Goal: Contribute content: Add original content to the website for others to see

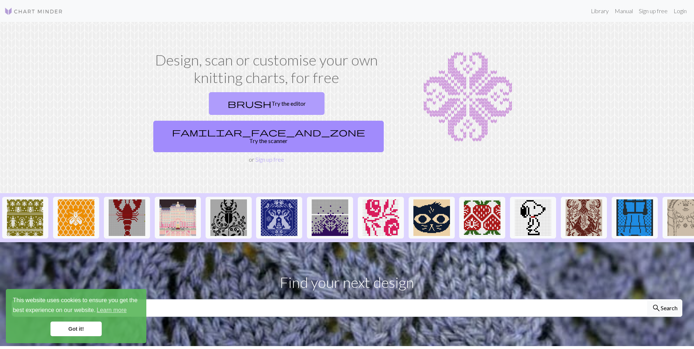
click at [241, 106] on link "brush Try the editor" at bounding box center [267, 103] width 116 height 23
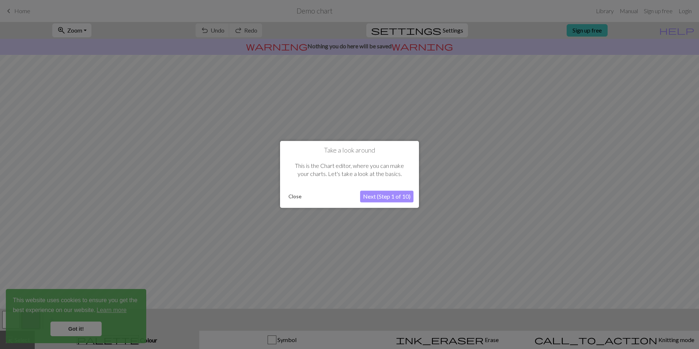
click at [378, 196] on button "Next (Step 1 of 10)" at bounding box center [386, 197] width 53 height 12
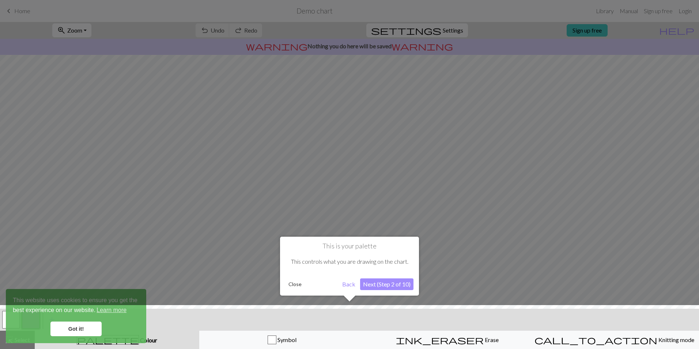
click at [379, 285] on button "Next (Step 2 of 10)" at bounding box center [386, 284] width 53 height 12
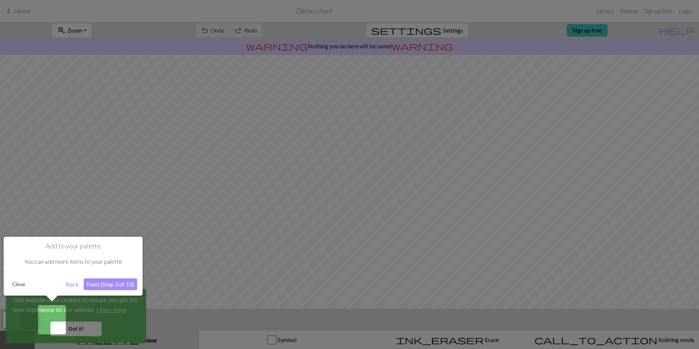
click at [114, 286] on button "Next (Step 3 of 10)" at bounding box center [110, 284] width 53 height 12
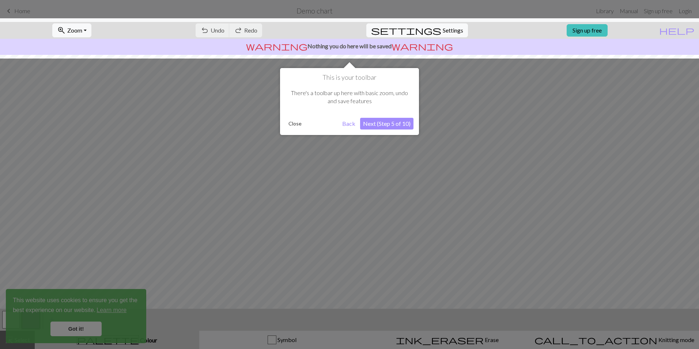
click at [393, 125] on button "Next (Step 5 of 10)" at bounding box center [386, 124] width 53 height 12
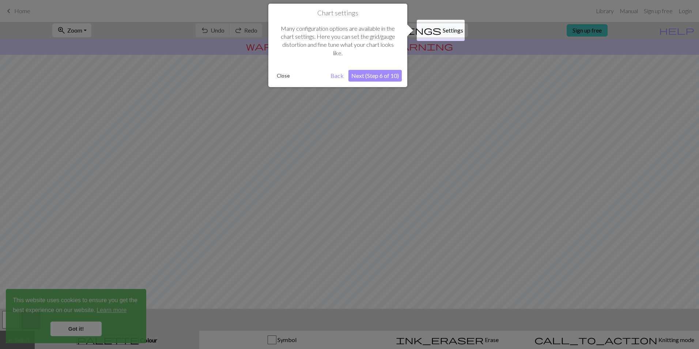
click at [374, 78] on button "Next (Step 6 of 10)" at bounding box center [375, 76] width 53 height 12
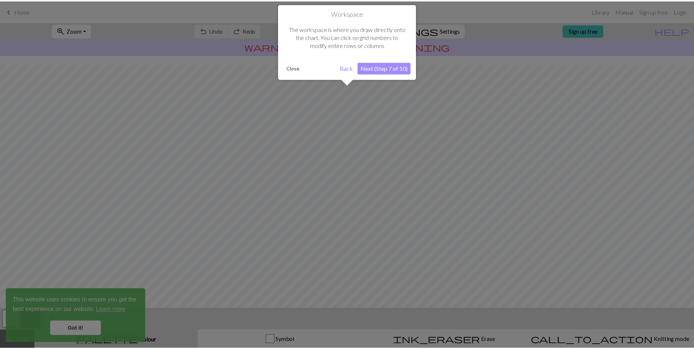
scroll to position [19, 0]
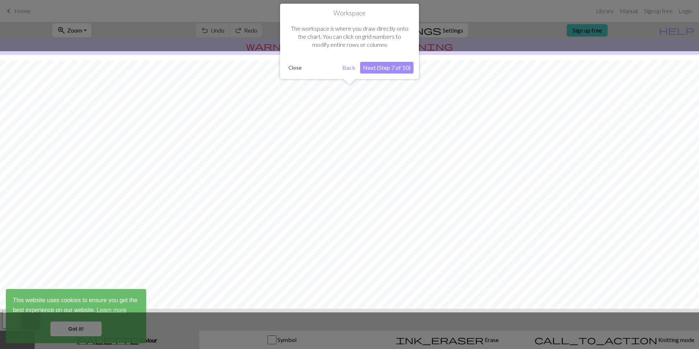
click at [392, 64] on button "Next (Step 7 of 10)" at bounding box center [386, 68] width 53 height 12
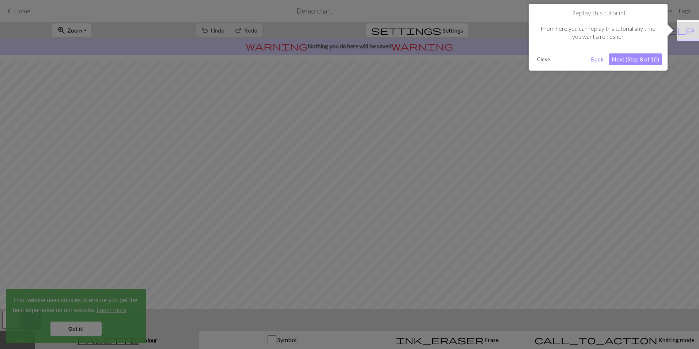
click at [643, 58] on button "Next (Step 8 of 10)" at bounding box center [635, 59] width 53 height 12
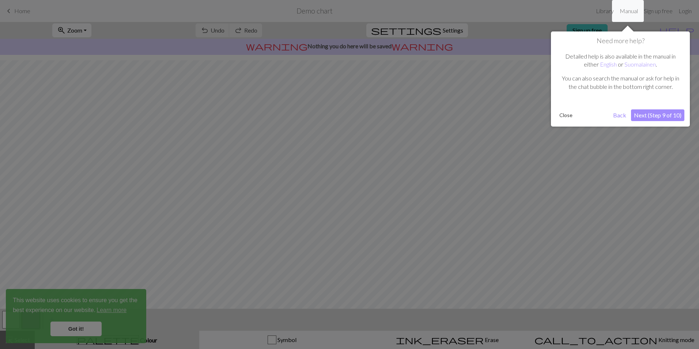
click at [654, 115] on button "Next (Step 9 of 10)" at bounding box center [657, 115] width 53 height 12
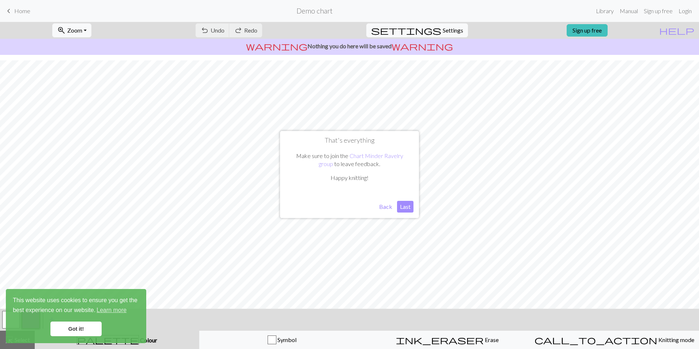
click at [407, 207] on button "Last" at bounding box center [405, 207] width 16 height 12
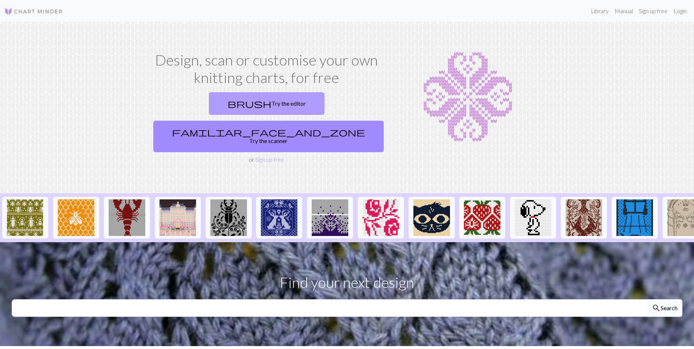
click at [230, 98] on link "brush Try the editor" at bounding box center [267, 103] width 116 height 23
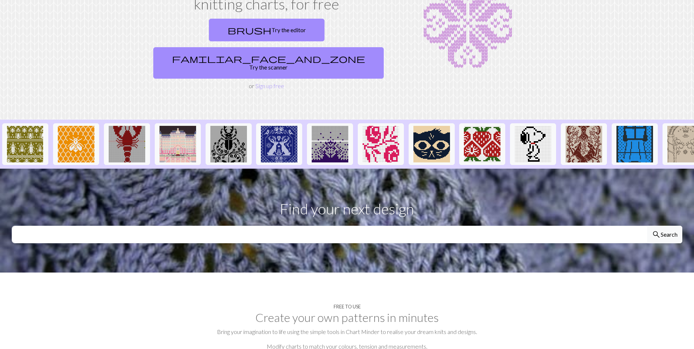
scroll to position [73, 0]
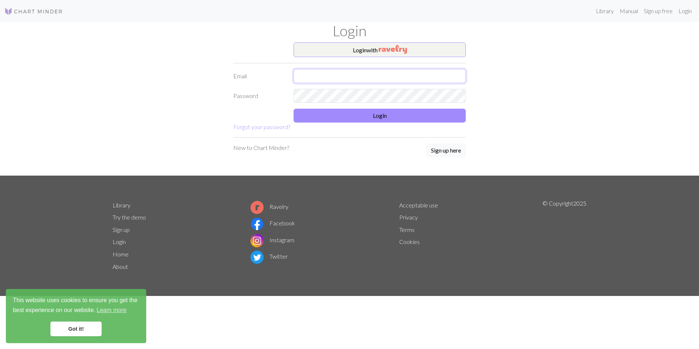
click at [320, 77] on input "text" at bounding box center [380, 76] width 172 height 14
click at [198, 98] on div "Login with Email Password Login Forgot your password? New to Chart Minder? Sign…" at bounding box center [349, 108] width 483 height 133
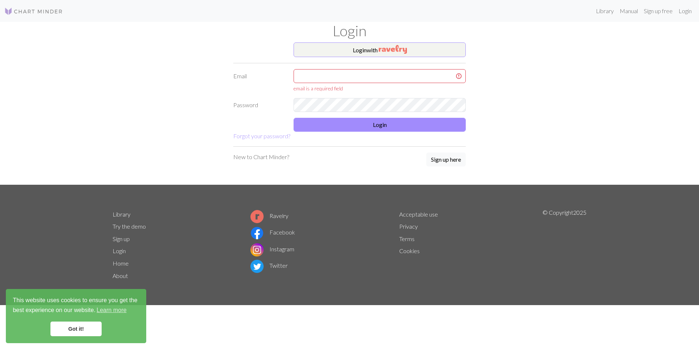
click at [270, 157] on p "New to Chart Minder?" at bounding box center [261, 157] width 56 height 9
click at [453, 158] on button "Sign up here" at bounding box center [446, 160] width 40 height 14
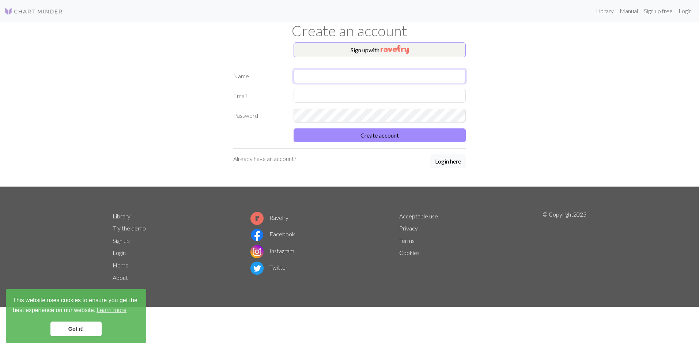
click at [330, 77] on input "text" at bounding box center [380, 76] width 172 height 14
type input "s"
click at [294, 128] on button "Create account" at bounding box center [380, 135] width 172 height 14
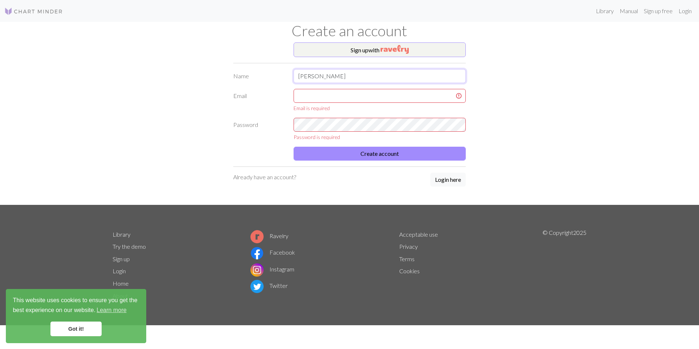
type input "[PERSON_NAME]"
type input "simpson2808@gmail.com"
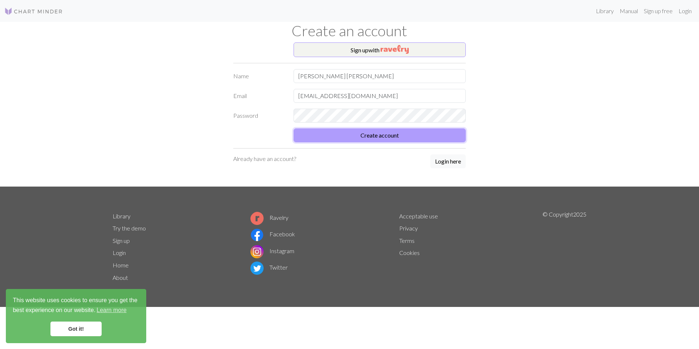
click at [358, 136] on button "Create account" at bounding box center [380, 135] width 172 height 14
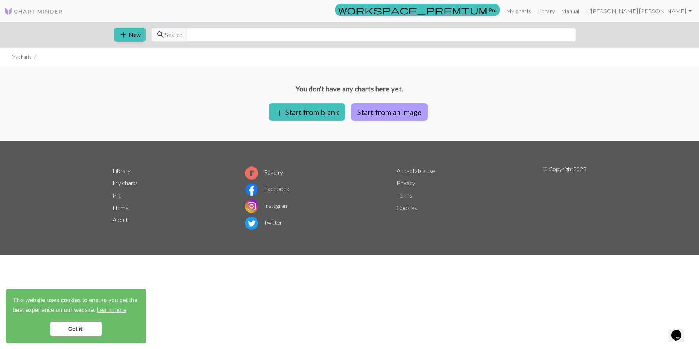
click at [356, 113] on button "Start from an image" at bounding box center [389, 112] width 77 height 18
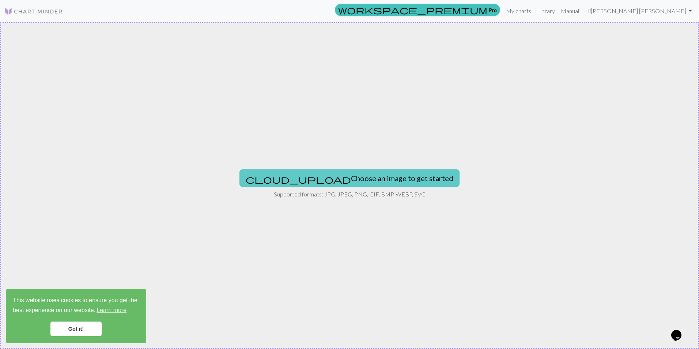
click at [336, 178] on button "cloud_upload Choose an image to get started" at bounding box center [350, 178] width 220 height 18
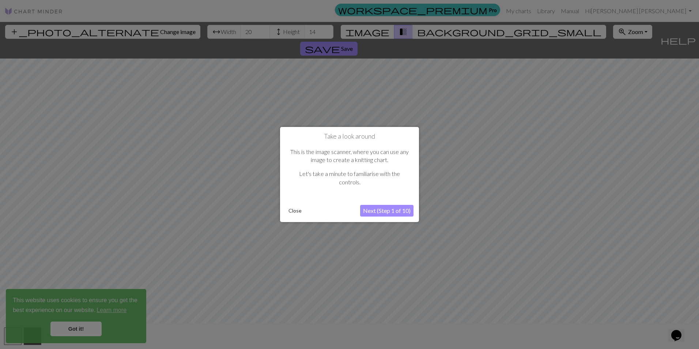
click at [380, 207] on button "Next (Step 1 of 10)" at bounding box center [386, 211] width 53 height 12
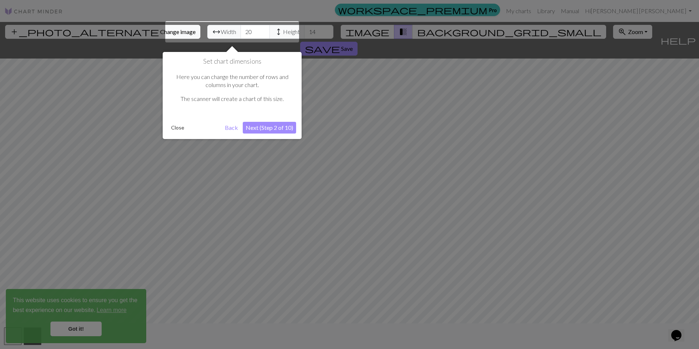
click at [264, 122] on button "Next (Step 2 of 10)" at bounding box center [269, 128] width 53 height 12
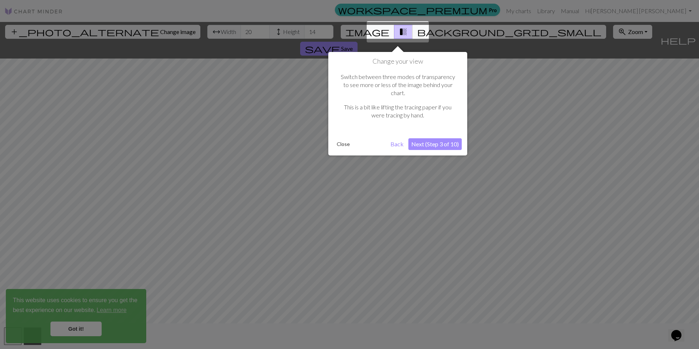
click at [442, 138] on button "Next (Step 3 of 10)" at bounding box center [435, 144] width 53 height 12
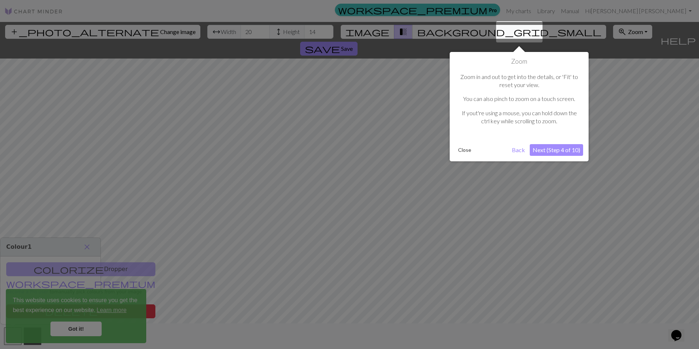
click at [570, 149] on button "Next (Step 4 of 10)" at bounding box center [556, 150] width 53 height 12
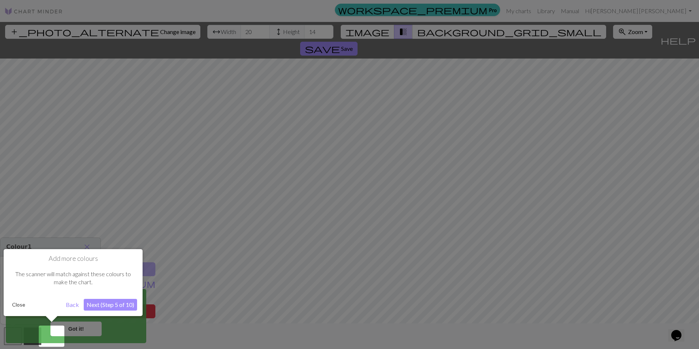
click at [130, 300] on button "Next (Step 5 of 10)" at bounding box center [110, 305] width 53 height 12
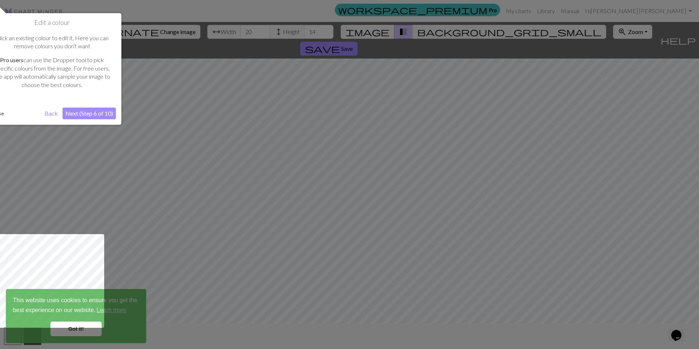
click at [101, 116] on button "Next (Step 6 of 10)" at bounding box center [89, 114] width 53 height 12
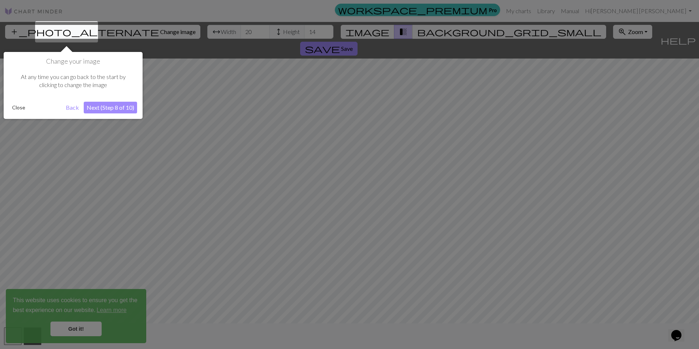
click at [106, 109] on button "Next (Step 8 of 10)" at bounding box center [110, 108] width 53 height 12
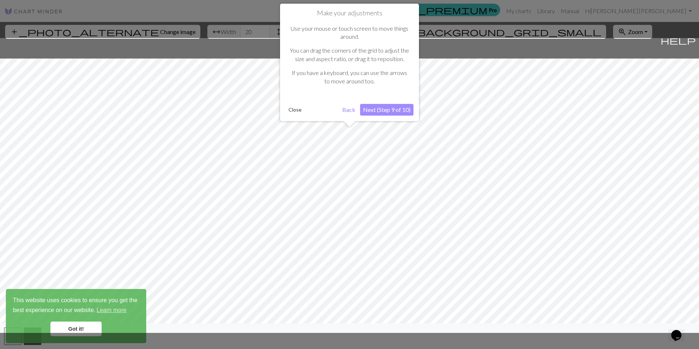
click at [412, 109] on button "Next (Step 9 of 10)" at bounding box center [386, 110] width 53 height 12
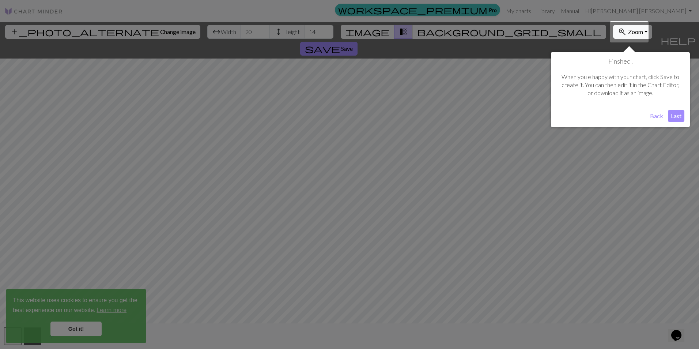
click at [676, 116] on button "Last" at bounding box center [676, 116] width 16 height 12
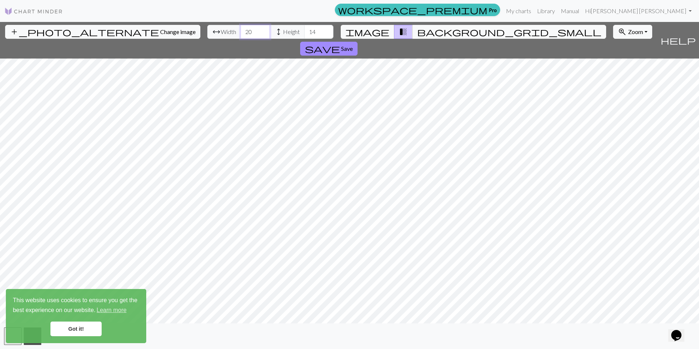
drag, startPoint x: 214, startPoint y: 32, endPoint x: 207, endPoint y: 33, distance: 6.4
click at [241, 33] on input "20" at bounding box center [255, 32] width 29 height 14
type input "90"
click at [304, 32] on input "14" at bounding box center [318, 32] width 29 height 14
type input "1"
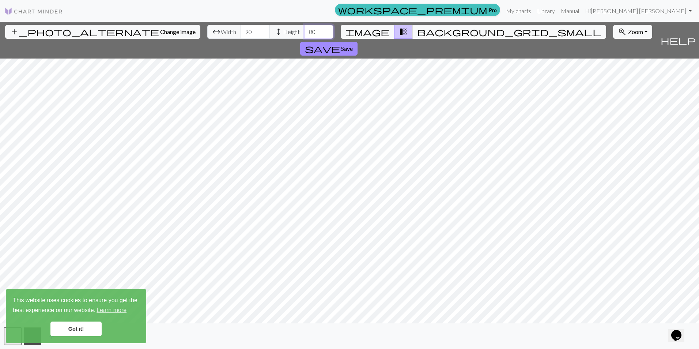
type input "80"
click at [241, 33] on input "90" at bounding box center [255, 32] width 29 height 14
click at [241, 33] on input "95" at bounding box center [255, 32] width 29 height 14
type input "90"
click at [379, 34] on span "image" at bounding box center [368, 32] width 44 height 10
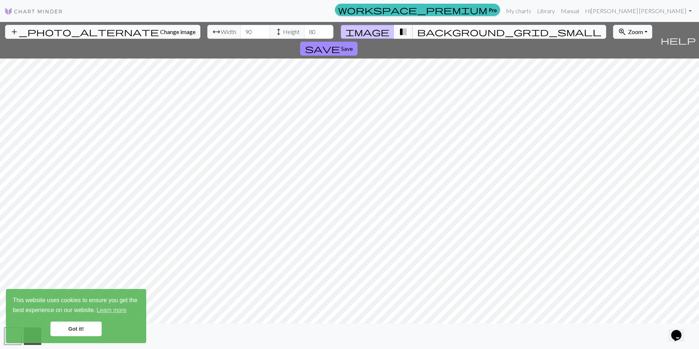
click at [399, 34] on span "transition_fade" at bounding box center [403, 32] width 9 height 10
click at [420, 35] on span "background_grid_small" at bounding box center [509, 32] width 184 height 10
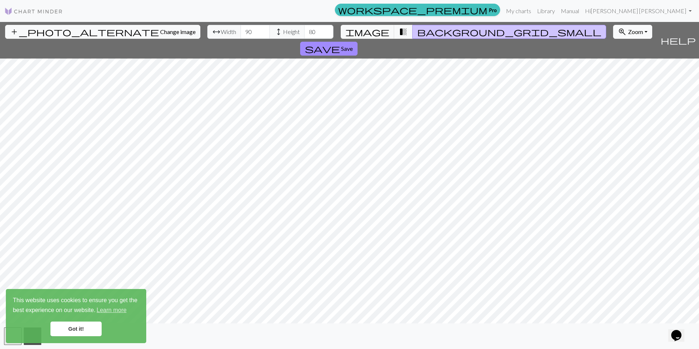
click at [628, 32] on span "Zoom" at bounding box center [635, 31] width 15 height 7
click at [614, 102] on button "100%" at bounding box center [643, 101] width 58 height 12
click at [613, 27] on button "zoom_in Zoom Zoom" at bounding box center [632, 32] width 39 height 14
click at [614, 107] on button "150%" at bounding box center [643, 113] width 58 height 12
click at [65, 322] on link "Got it!" at bounding box center [75, 328] width 51 height 15
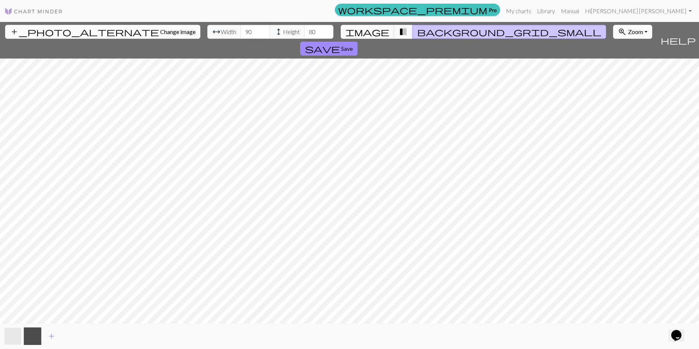
click at [11, 336] on button "button" at bounding box center [13, 336] width 18 height 18
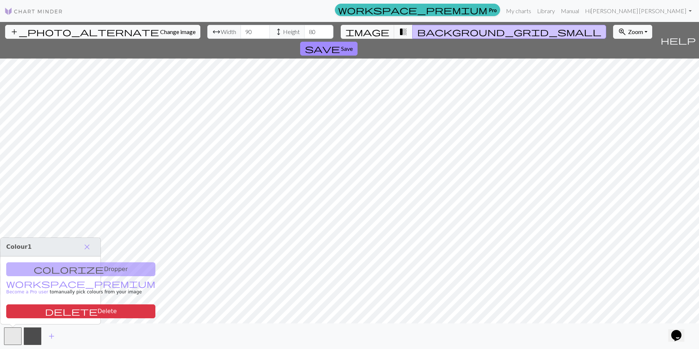
click at [63, 267] on div "colorize Dropper workspace_premium Become a Pro user to manually pick colours f…" at bounding box center [50, 290] width 100 height 68
click at [87, 245] on span "close" at bounding box center [87, 247] width 9 height 10
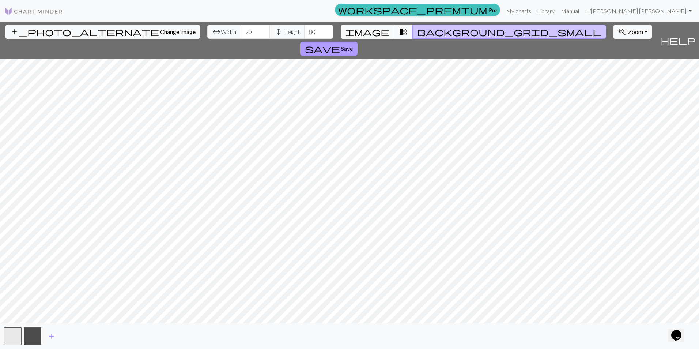
click at [340, 44] on span "save" at bounding box center [322, 49] width 35 height 10
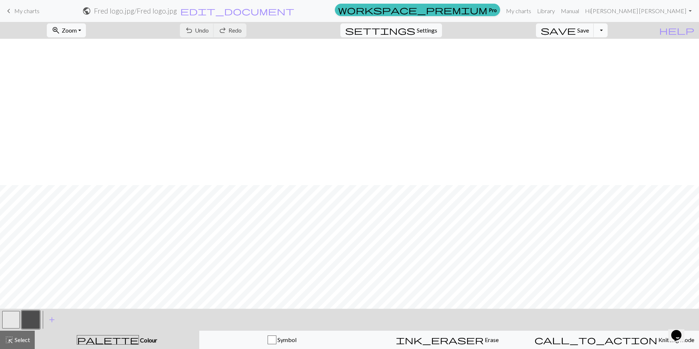
scroll to position [387, 0]
click at [8, 319] on button "button" at bounding box center [11, 320] width 18 height 18
click at [576, 29] on span "save" at bounding box center [558, 30] width 35 height 10
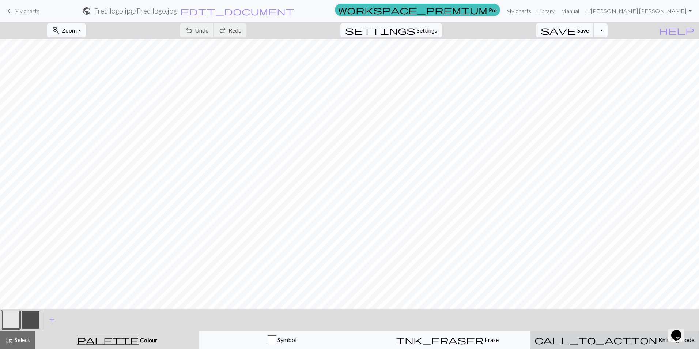
click at [658, 339] on span "Knitting mode" at bounding box center [676, 339] width 37 height 7
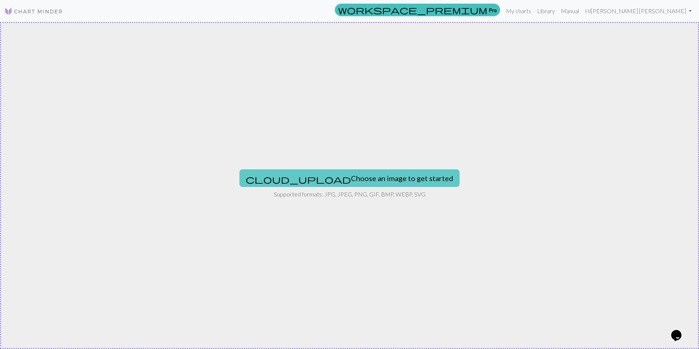
click at [347, 173] on button "cloud_upload Choose an image to get started" at bounding box center [350, 178] width 220 height 18
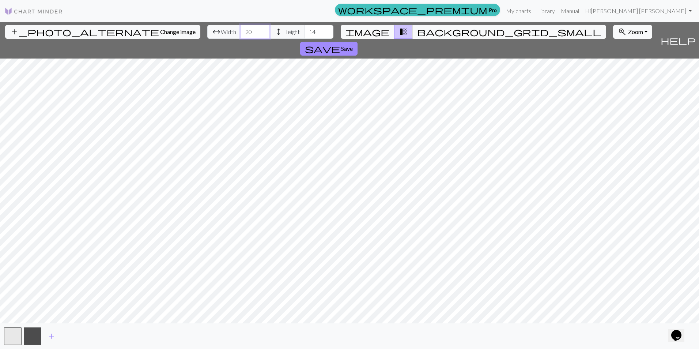
drag, startPoint x: 217, startPoint y: 32, endPoint x: 201, endPoint y: 37, distance: 16.3
click at [207, 37] on div "arrow_range Width 20 height Height 14" at bounding box center [270, 32] width 126 height 14
type input "85"
click at [304, 33] on input "14" at bounding box center [318, 32] width 29 height 14
type input "1"
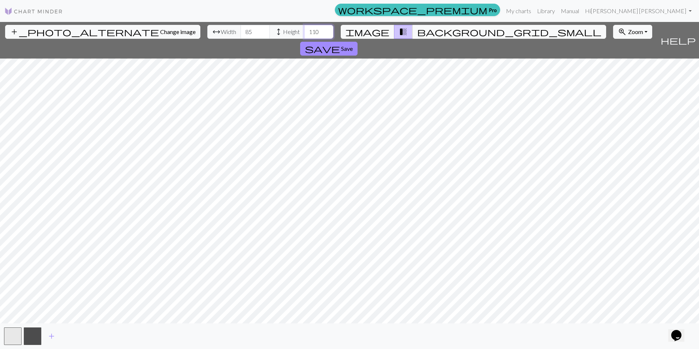
type input "110"
click at [418, 35] on span "background_grid_small" at bounding box center [509, 32] width 184 height 10
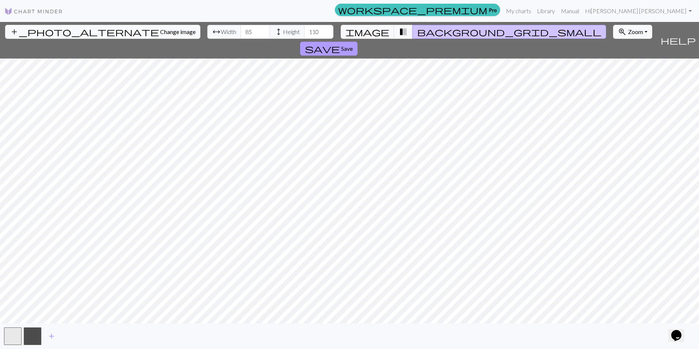
click at [358, 42] on button "save Save" at bounding box center [328, 49] width 57 height 14
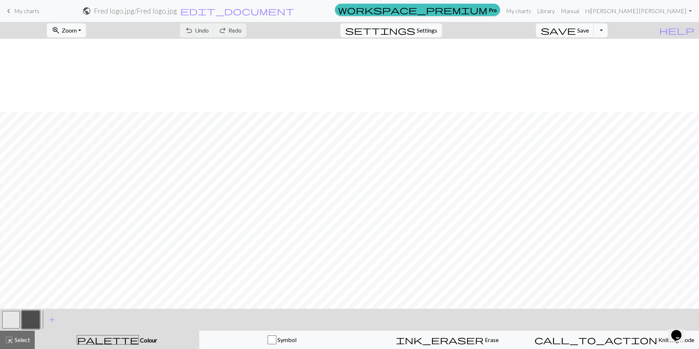
scroll to position [512, 0]
click at [11, 320] on button "button" at bounding box center [11, 320] width 18 height 18
click at [589, 27] on span "Save" at bounding box center [584, 30] width 12 height 7
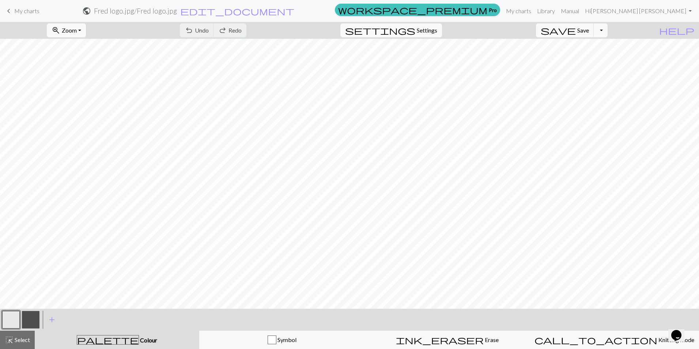
click at [77, 27] on span "Zoom" at bounding box center [69, 30] width 15 height 7
click at [83, 95] on button "100%" at bounding box center [76, 100] width 58 height 12
click at [77, 29] on span "Zoom" at bounding box center [69, 30] width 15 height 7
click at [79, 84] on button "50%" at bounding box center [76, 88] width 58 height 12
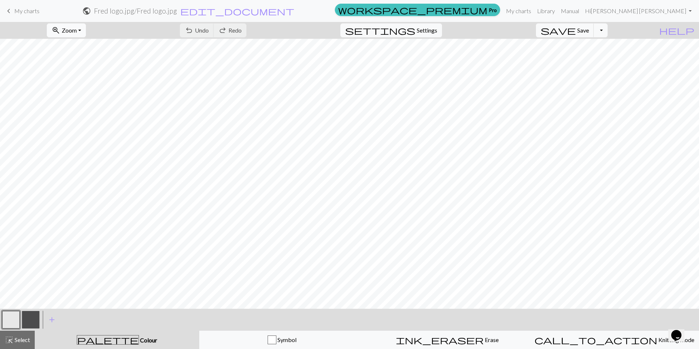
click at [77, 27] on span "Zoom" at bounding box center [69, 30] width 15 height 7
click at [84, 60] on button "Fit width" at bounding box center [76, 58] width 58 height 12
click at [576, 31] on span "save" at bounding box center [558, 30] width 35 height 10
click at [534, 12] on link "My charts" at bounding box center [518, 11] width 31 height 15
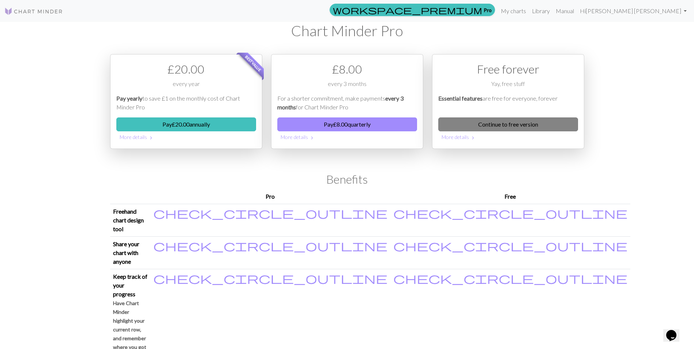
click at [558, 123] on link "Continue to free version" at bounding box center [508, 124] width 140 height 14
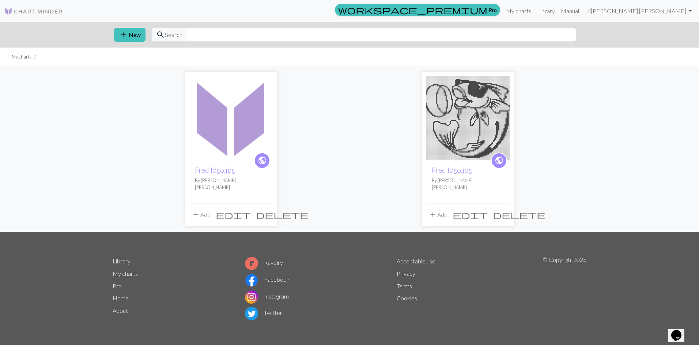
click at [491, 114] on img at bounding box center [468, 118] width 84 height 84
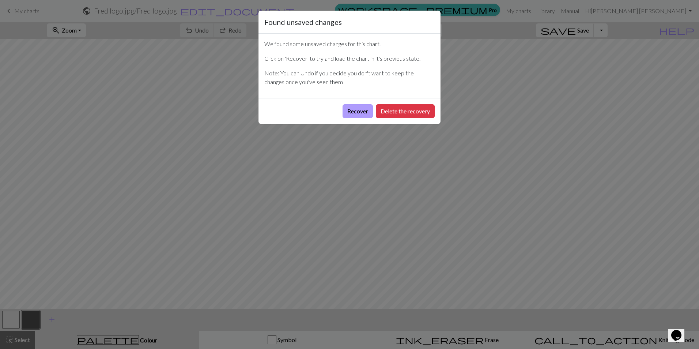
click at [355, 108] on button "Recover" at bounding box center [358, 111] width 30 height 14
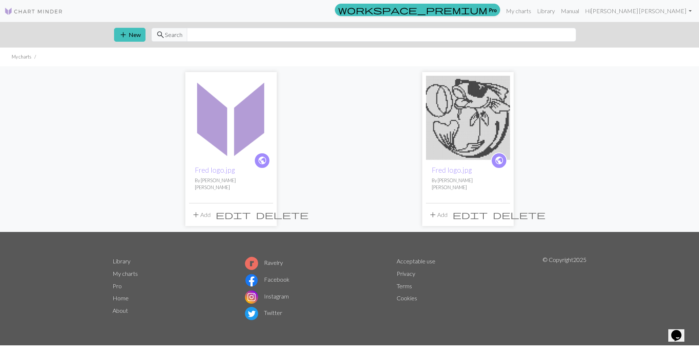
drag, startPoint x: 381, startPoint y: 37, endPoint x: 237, endPoint y: 109, distance: 161.4
click at [237, 109] on img at bounding box center [231, 118] width 84 height 84
click at [507, 211] on span "delete" at bounding box center [519, 215] width 53 height 10
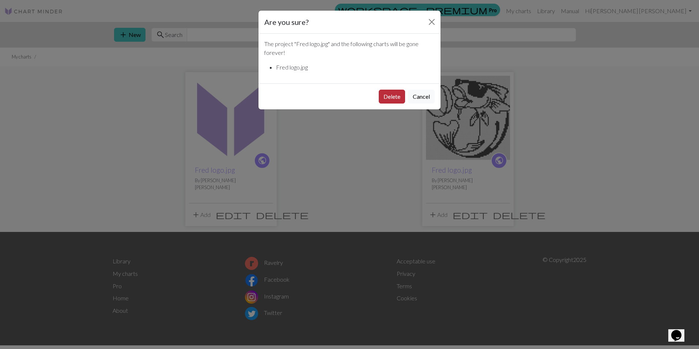
click at [388, 97] on button "Delete" at bounding box center [392, 97] width 26 height 14
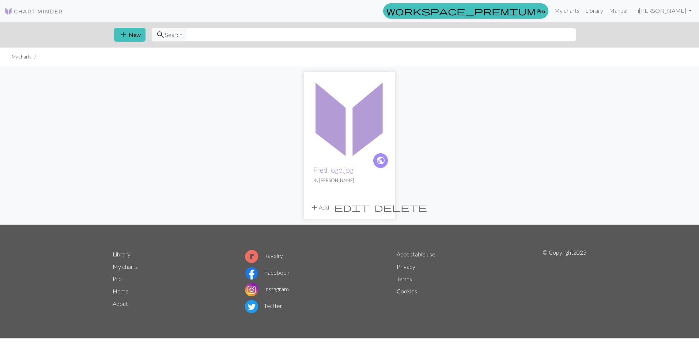
click at [345, 113] on img at bounding box center [350, 118] width 84 height 84
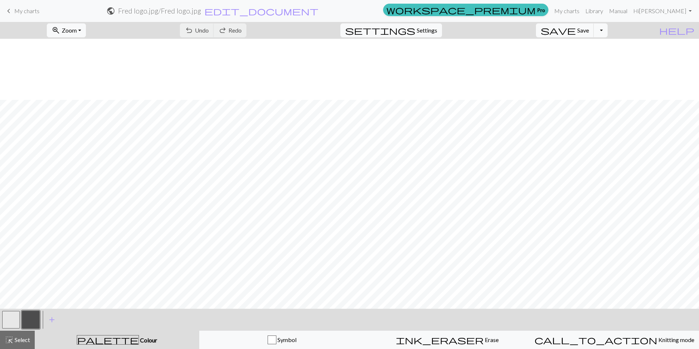
scroll to position [573, 0]
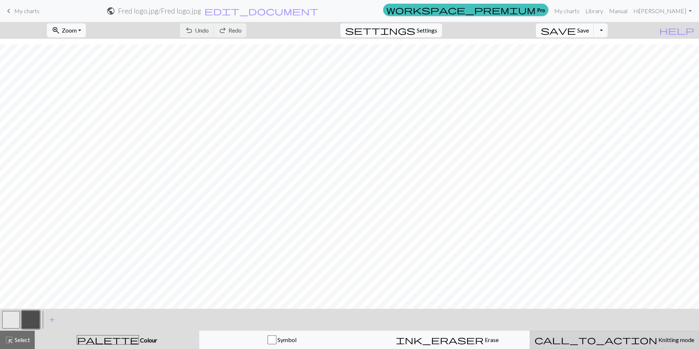
click at [658, 341] on span "Knitting mode" at bounding box center [676, 339] width 37 height 7
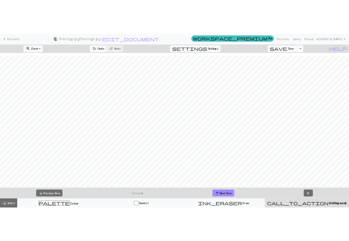
scroll to position [573, 0]
